Goal: Obtain resource: Obtain resource

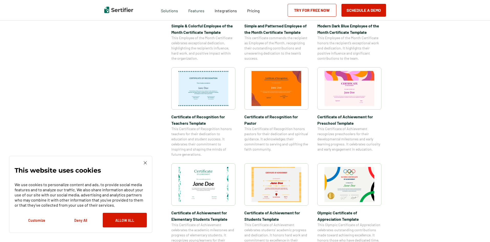
scroll to position [179, 0]
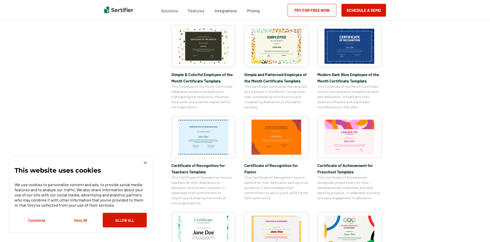
click at [357, 57] on img at bounding box center [349, 46] width 50 height 35
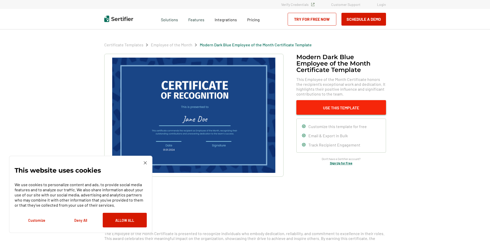
click at [342, 107] on button "Use This Template" at bounding box center [341, 107] width 90 height 15
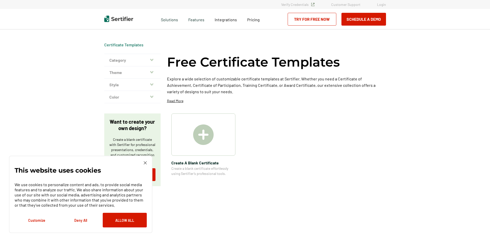
scroll to position [179, 0]
